Goal: Navigation & Orientation: Find specific page/section

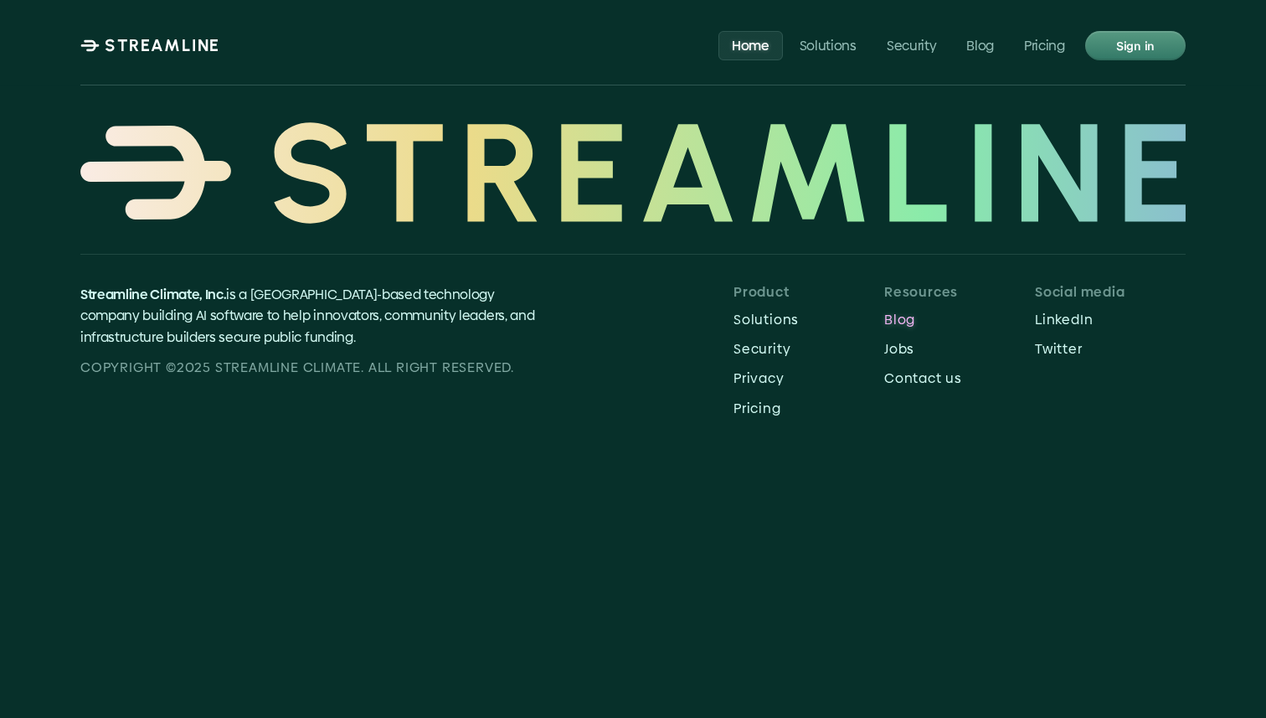
scroll to position [7925, 0]
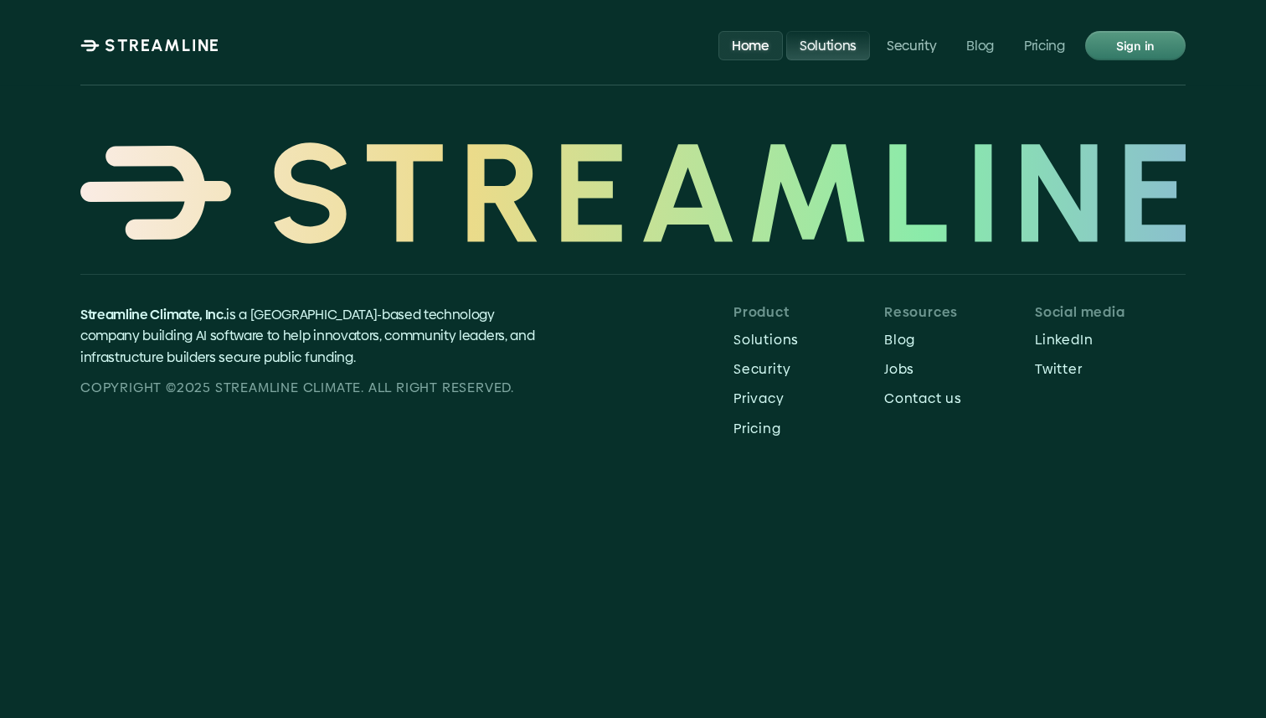
click at [815, 44] on p "Solutions" at bounding box center [828, 45] width 57 height 16
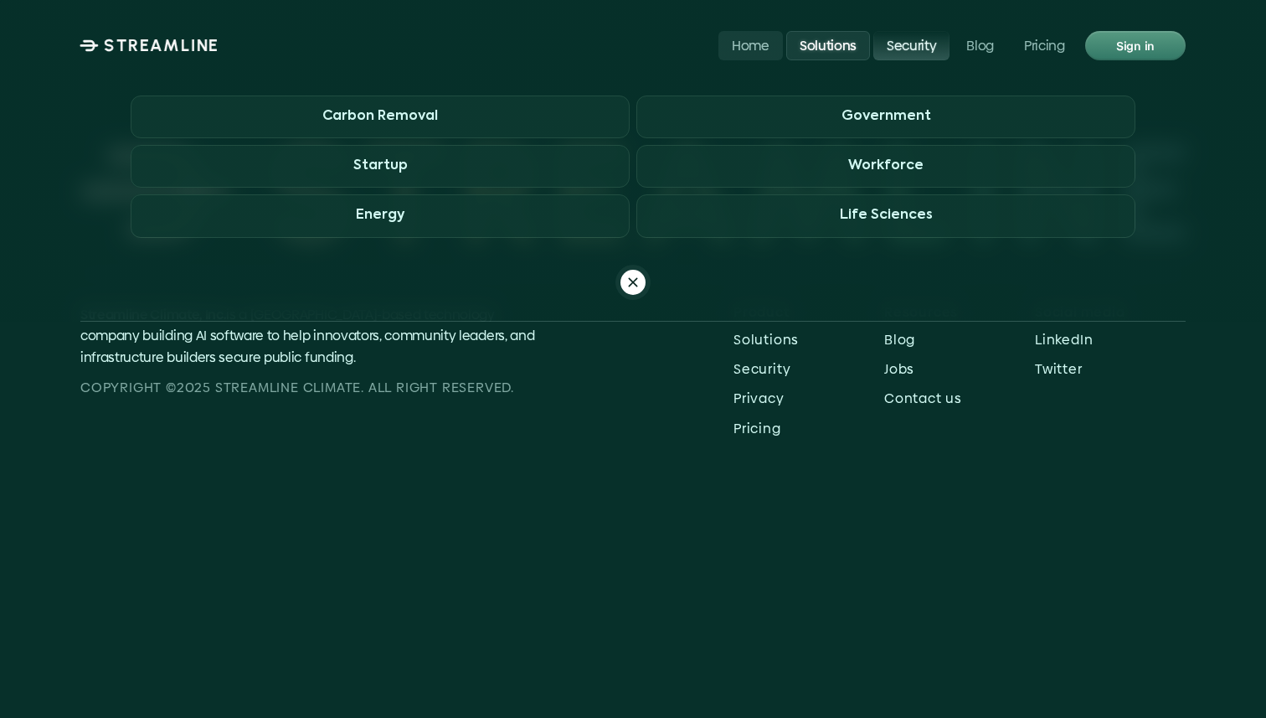
click at [886, 44] on link "Security" at bounding box center [911, 44] width 76 height 29
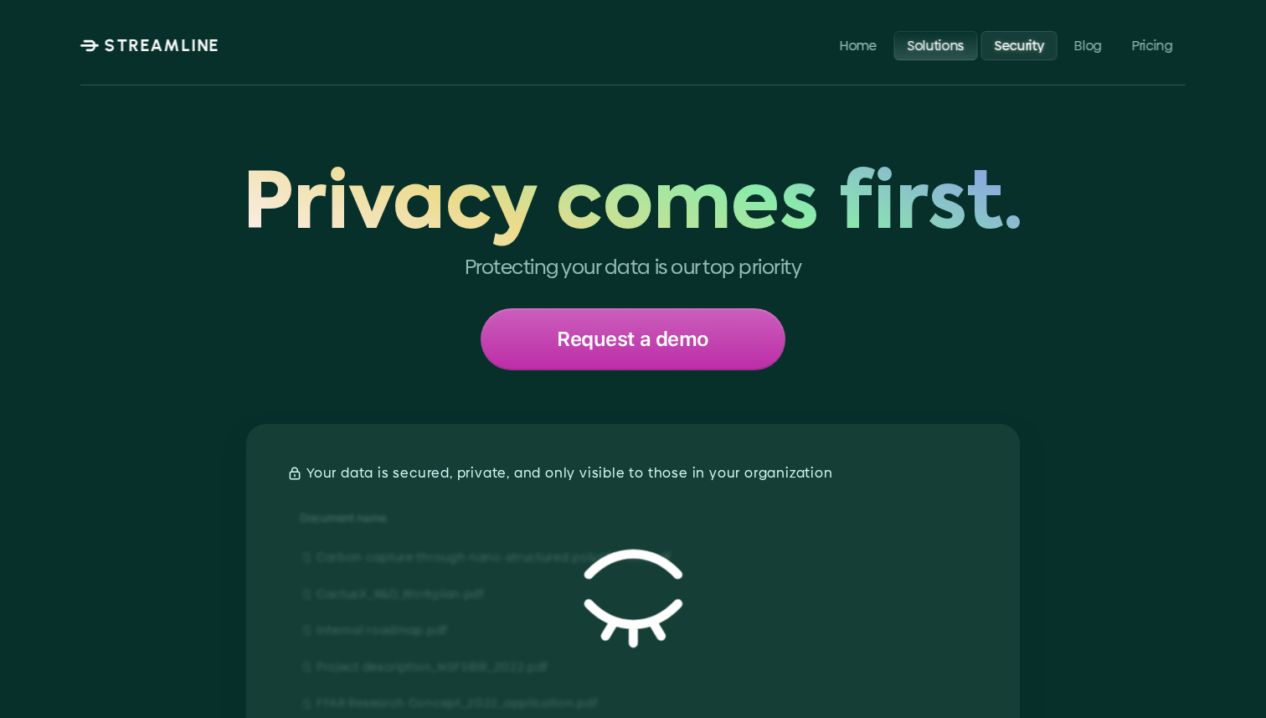
click at [958, 53] on p "Solutions" at bounding box center [935, 45] width 57 height 16
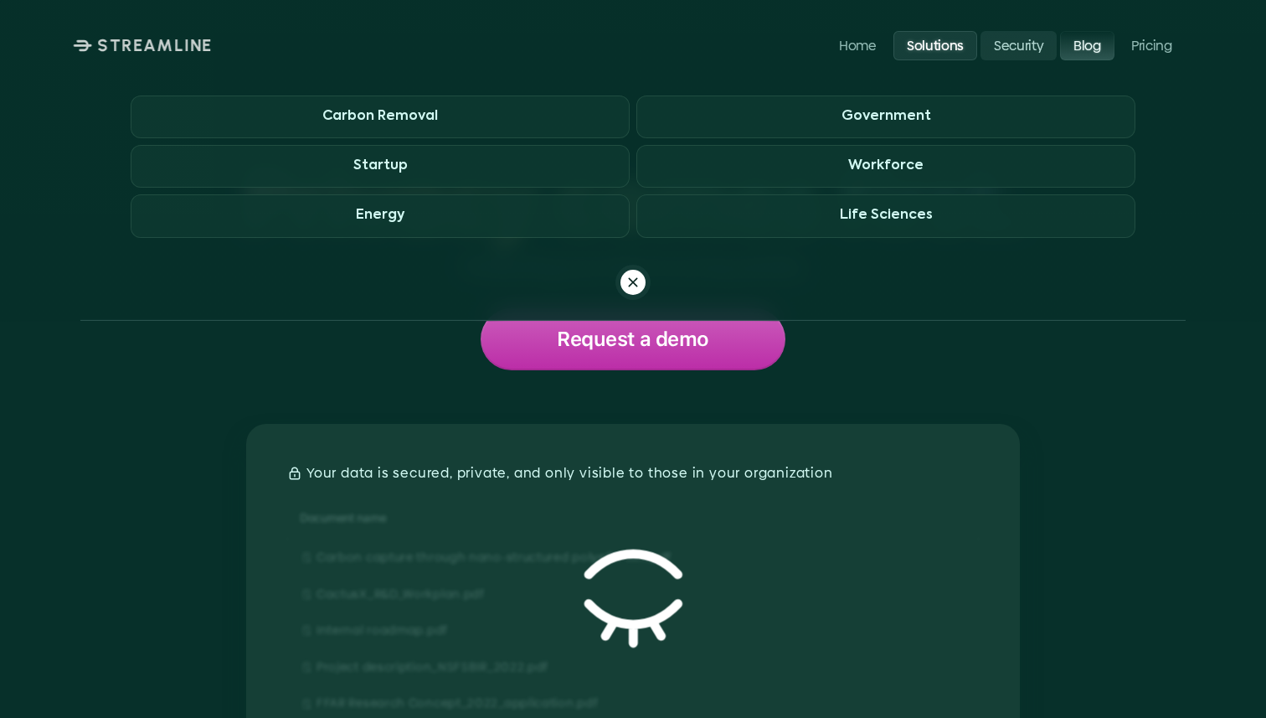
click at [1095, 50] on p "Blog" at bounding box center [1088, 45] width 28 height 16
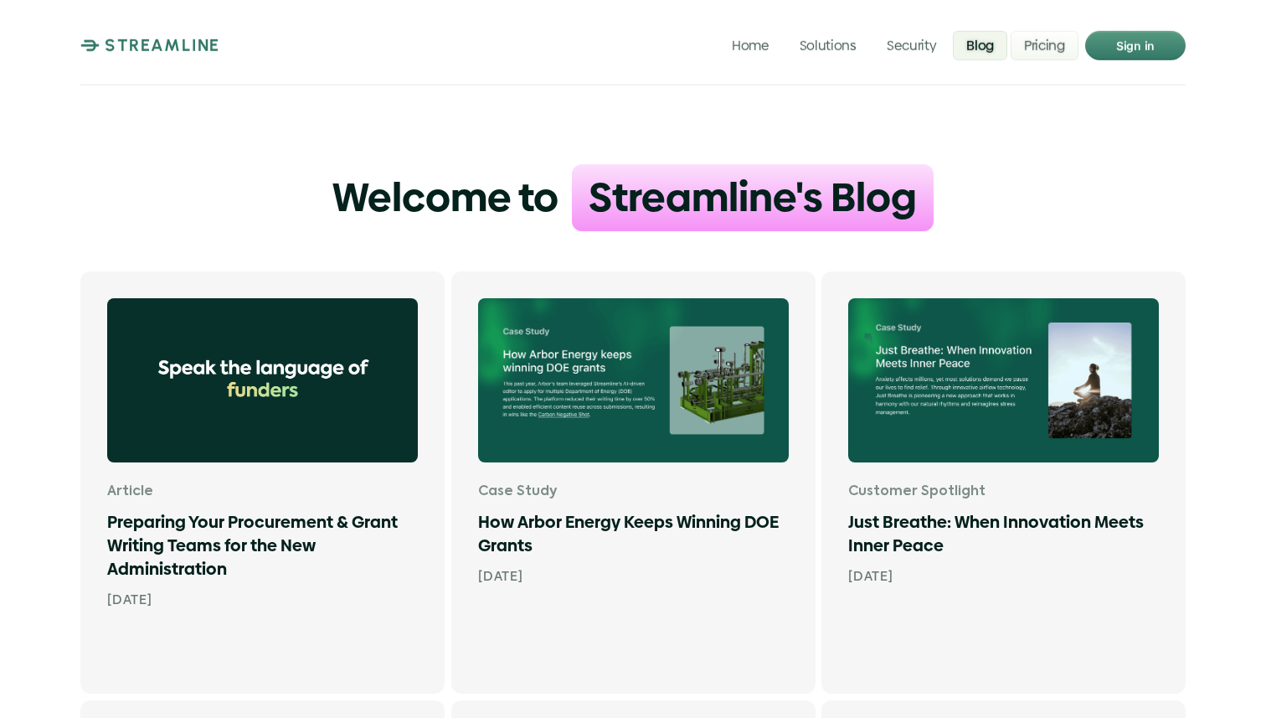
click at [1038, 42] on p "Pricing" at bounding box center [1044, 45] width 41 height 16
